Goal: Task Accomplishment & Management: Use online tool/utility

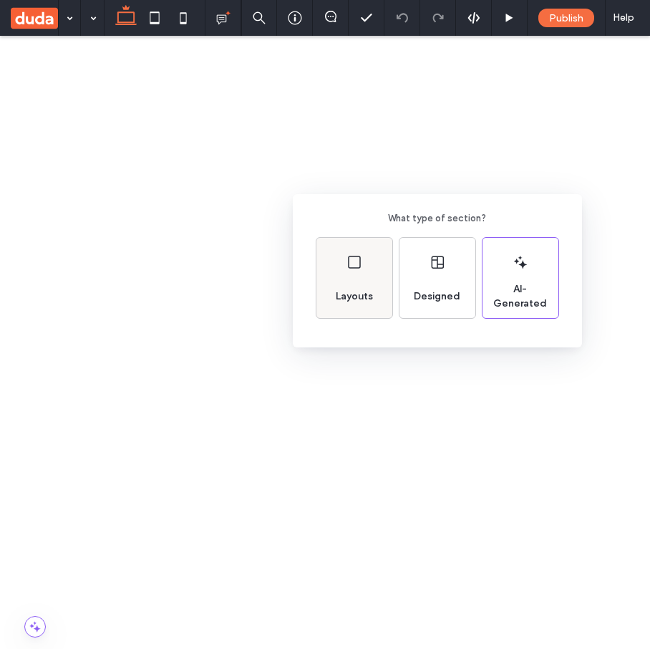
click at [371, 296] on span "Layouts" at bounding box center [354, 296] width 49 height 14
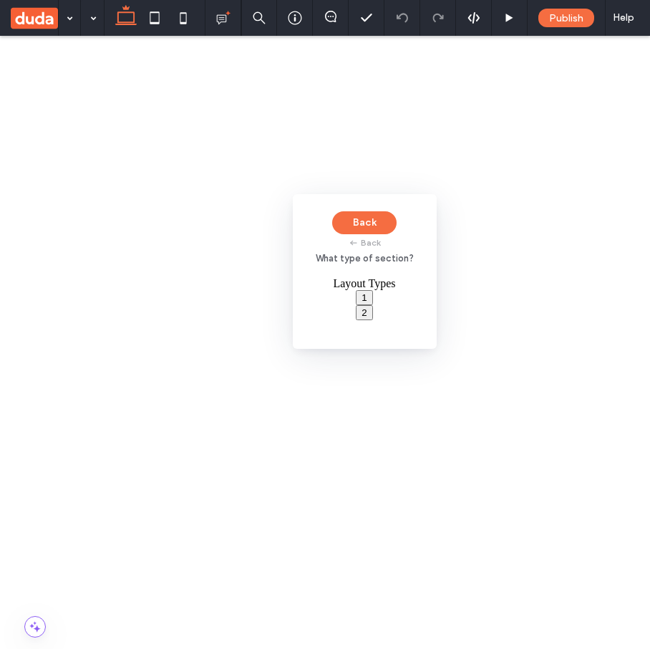
click at [368, 241] on div "Back Back What type of section? Layout Types 1 2" at bounding box center [365, 271] width 144 height 155
click at [361, 241] on div "Back Back What type of section? Layout Types 1 2" at bounding box center [365, 271] width 144 height 155
click at [358, 241] on div "Back Back What type of section? Layout Types 1 2" at bounding box center [365, 271] width 144 height 155
click at [360, 299] on button "1" at bounding box center [364, 297] width 16 height 15
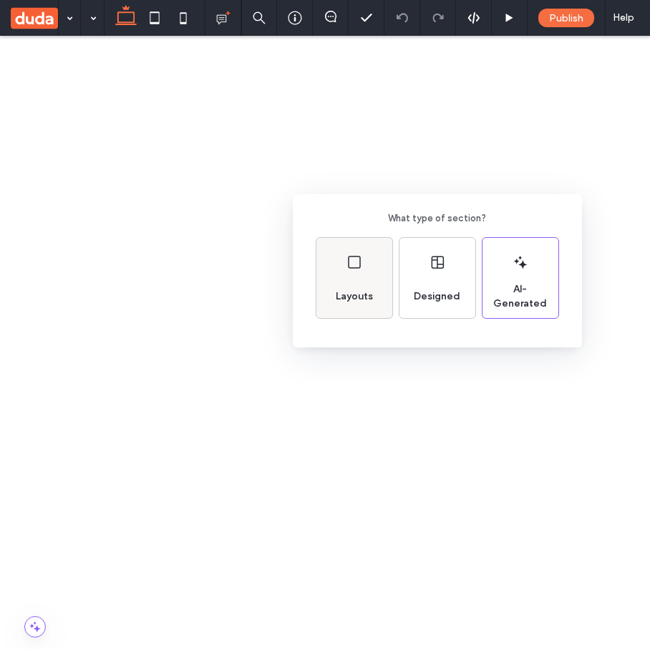
click at [360, 281] on div "Layouts" at bounding box center [354, 297] width 49 height 32
